Goal: Find specific page/section: Find specific page/section

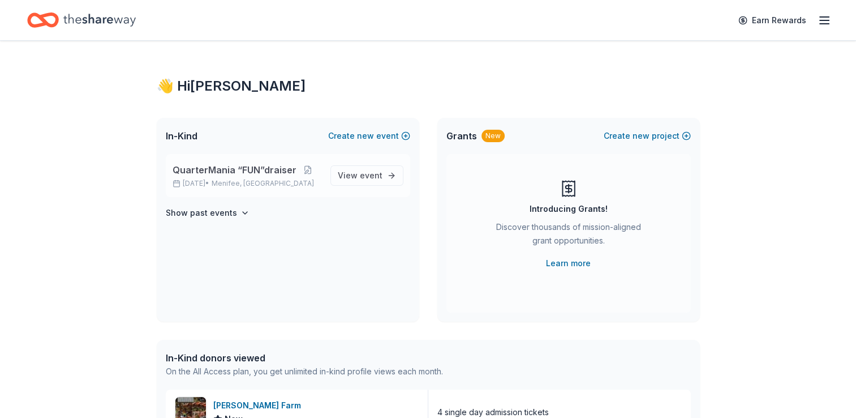
click at [231, 168] on span "QuarterMania “FUN”draiser" at bounding box center [235, 170] width 124 height 14
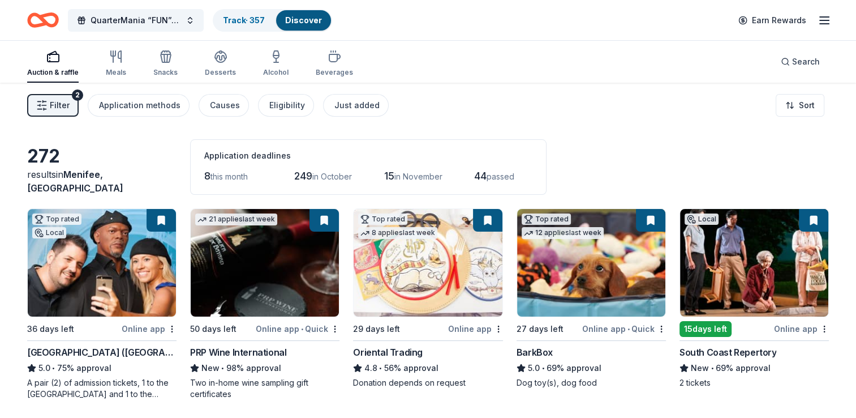
click at [70, 109] on button "Filter 2" at bounding box center [52, 105] width 51 height 23
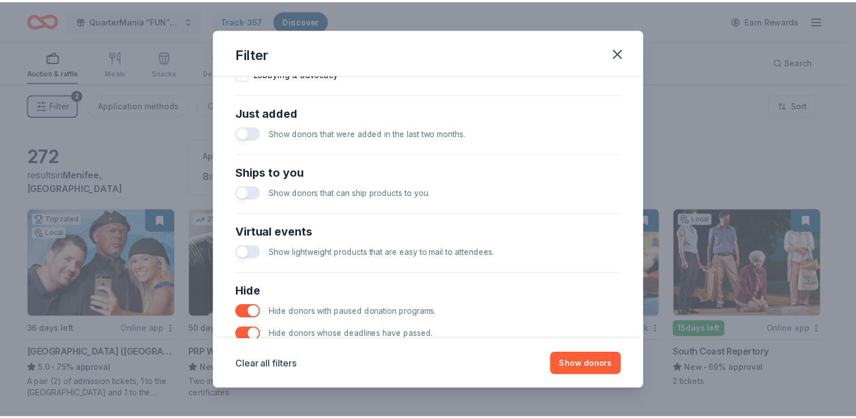
scroll to position [480, 0]
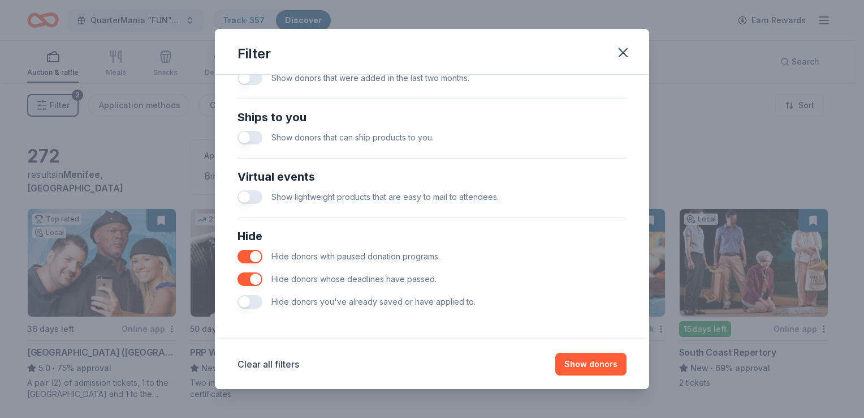
click at [255, 298] on button "button" at bounding box center [250, 302] width 25 height 14
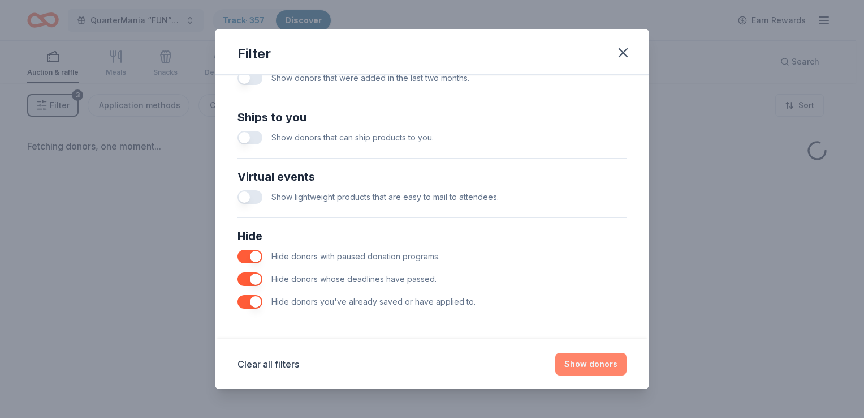
click at [609, 373] on button "Show donors" at bounding box center [591, 363] width 71 height 23
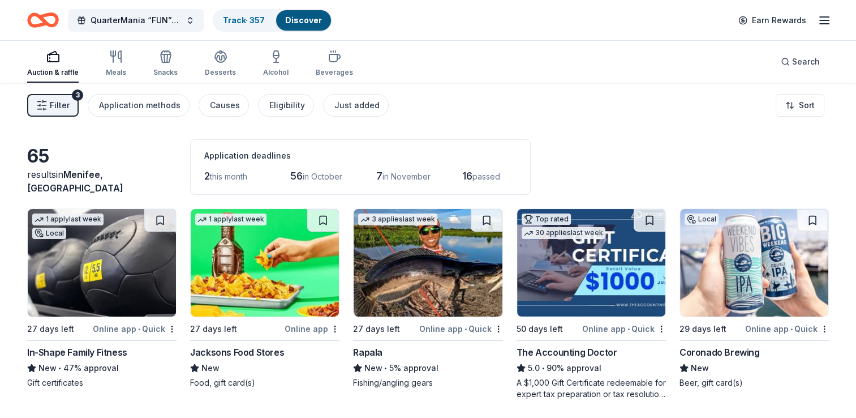
click at [822, 21] on icon "button" at bounding box center [825, 21] width 14 height 14
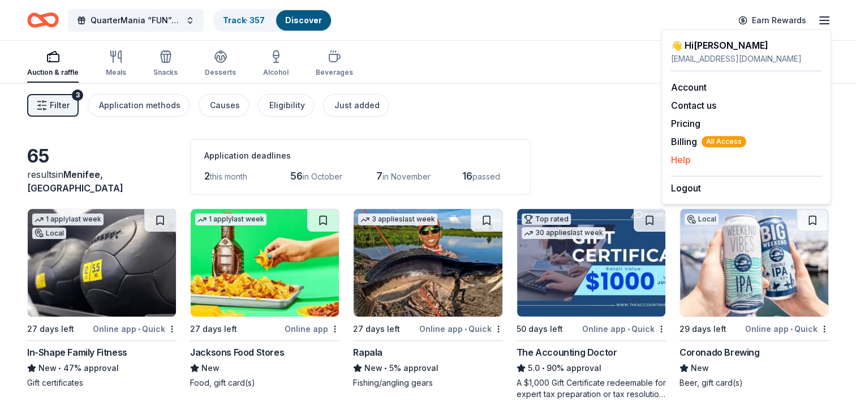
click at [685, 156] on button "Help" at bounding box center [681, 160] width 20 height 14
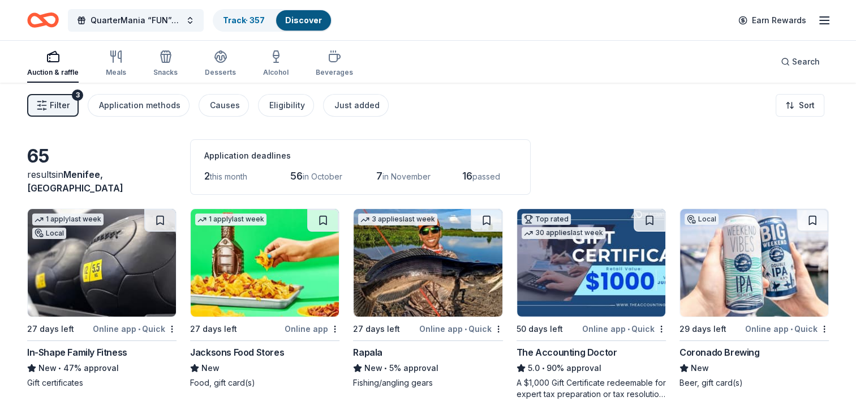
click at [824, 19] on icon "button" at bounding box center [825, 21] width 14 height 14
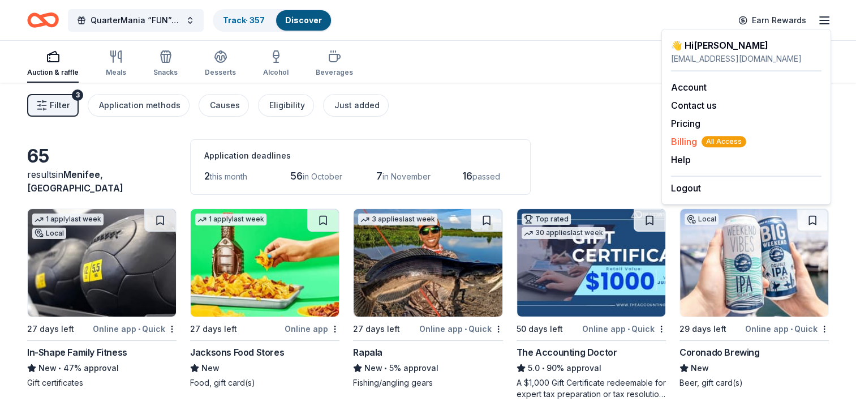
click at [682, 139] on span "Billing All Access" at bounding box center [708, 142] width 75 height 14
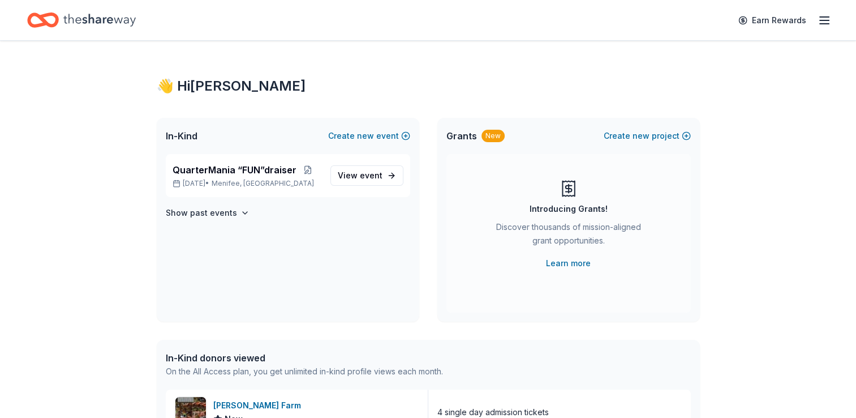
click at [830, 20] on icon "button" at bounding box center [825, 21] width 14 height 14
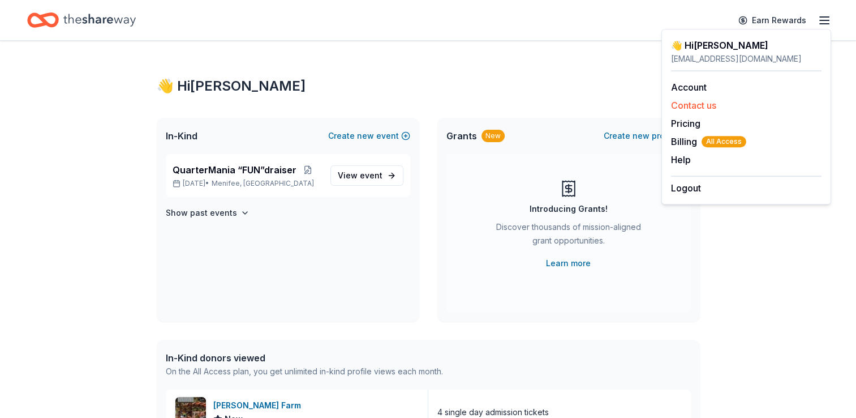
click at [700, 105] on button "Contact us" at bounding box center [693, 105] width 45 height 14
